Goal: Information Seeking & Learning: Learn about a topic

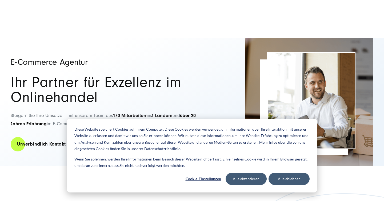
scroll to position [4, 0]
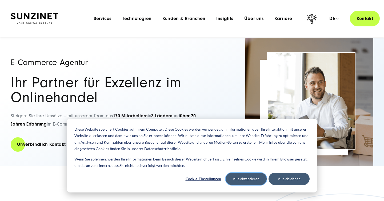
click at [257, 180] on button "Alle akzeptieren" at bounding box center [246, 179] width 41 height 12
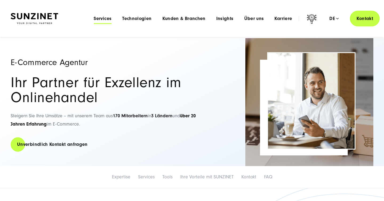
click at [99, 19] on span "Services" at bounding box center [103, 18] width 18 height 5
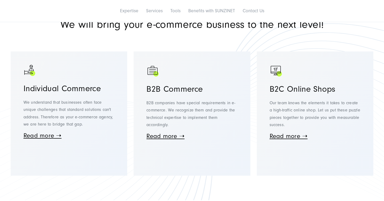
scroll to position [203, 0]
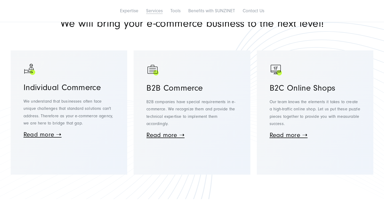
click at [157, 12] on link "Services" at bounding box center [154, 11] width 17 height 6
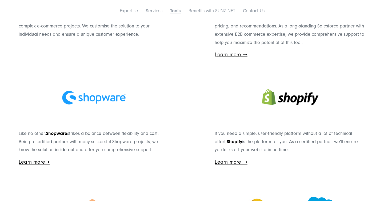
scroll to position [2221, 0]
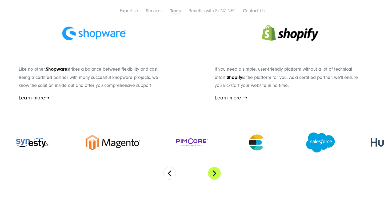
click at [218, 171] on button "Next" at bounding box center [214, 173] width 13 height 13
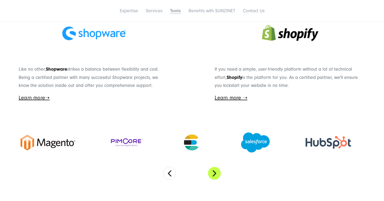
click at [218, 171] on button "Next" at bounding box center [214, 173] width 13 height 13
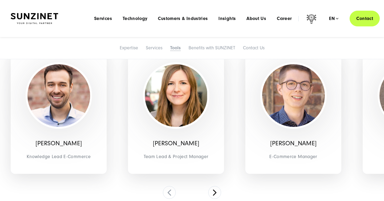
scroll to position [2677, 0]
